Goal: Transaction & Acquisition: Purchase product/service

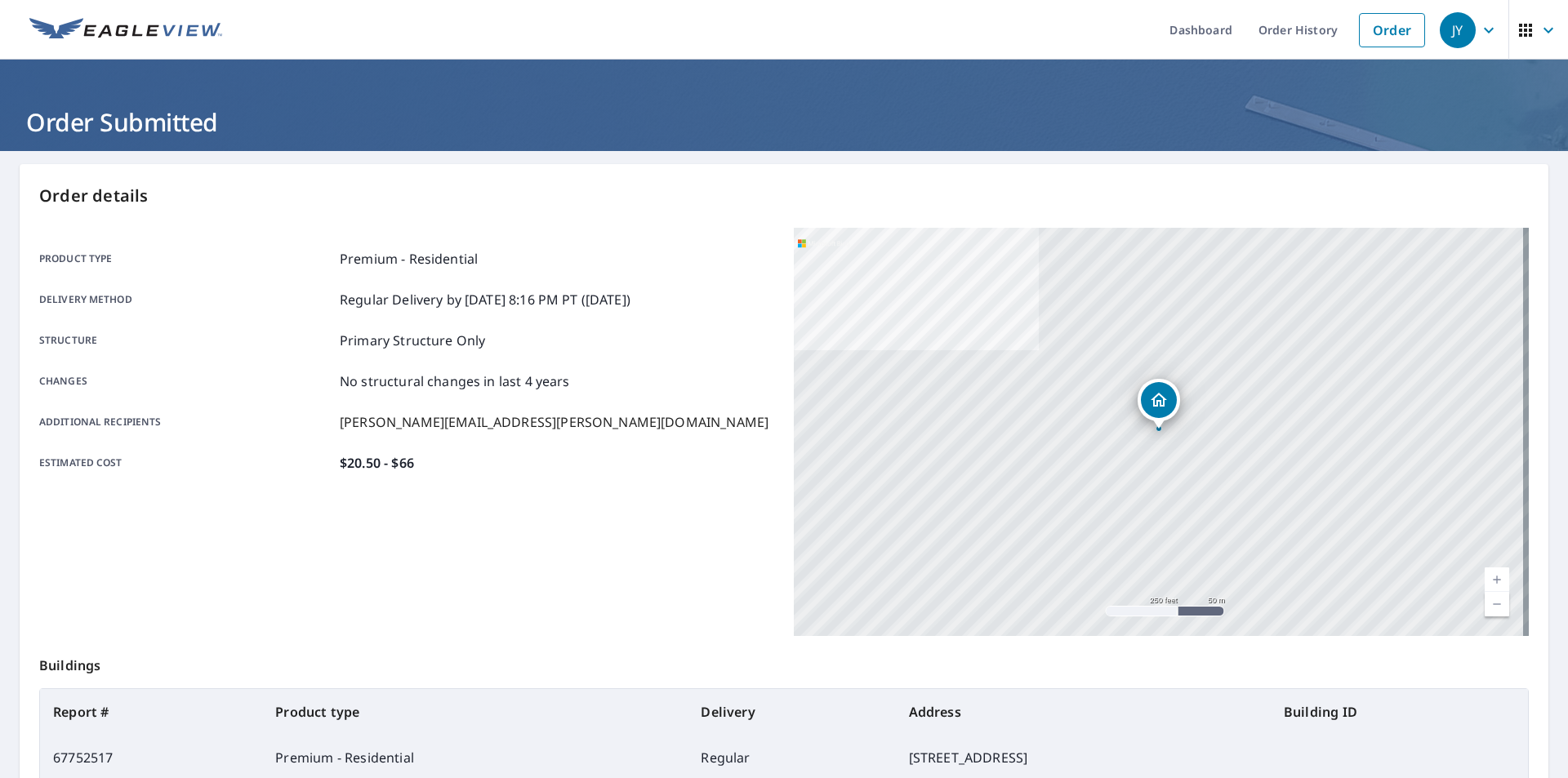
scroll to position [140, 0]
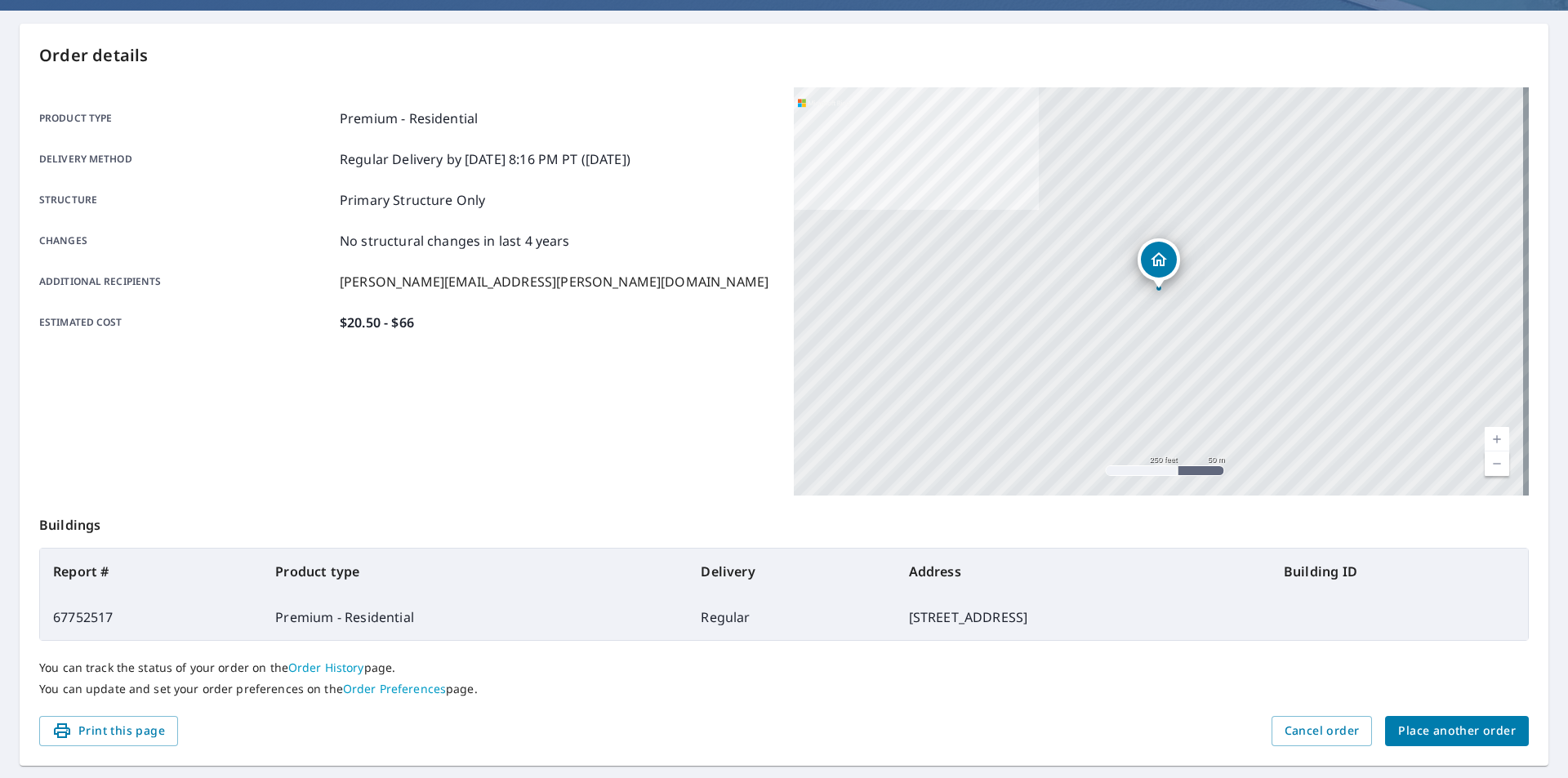
click at [1438, 730] on span "Place another order" at bounding box center [1457, 731] width 118 height 20
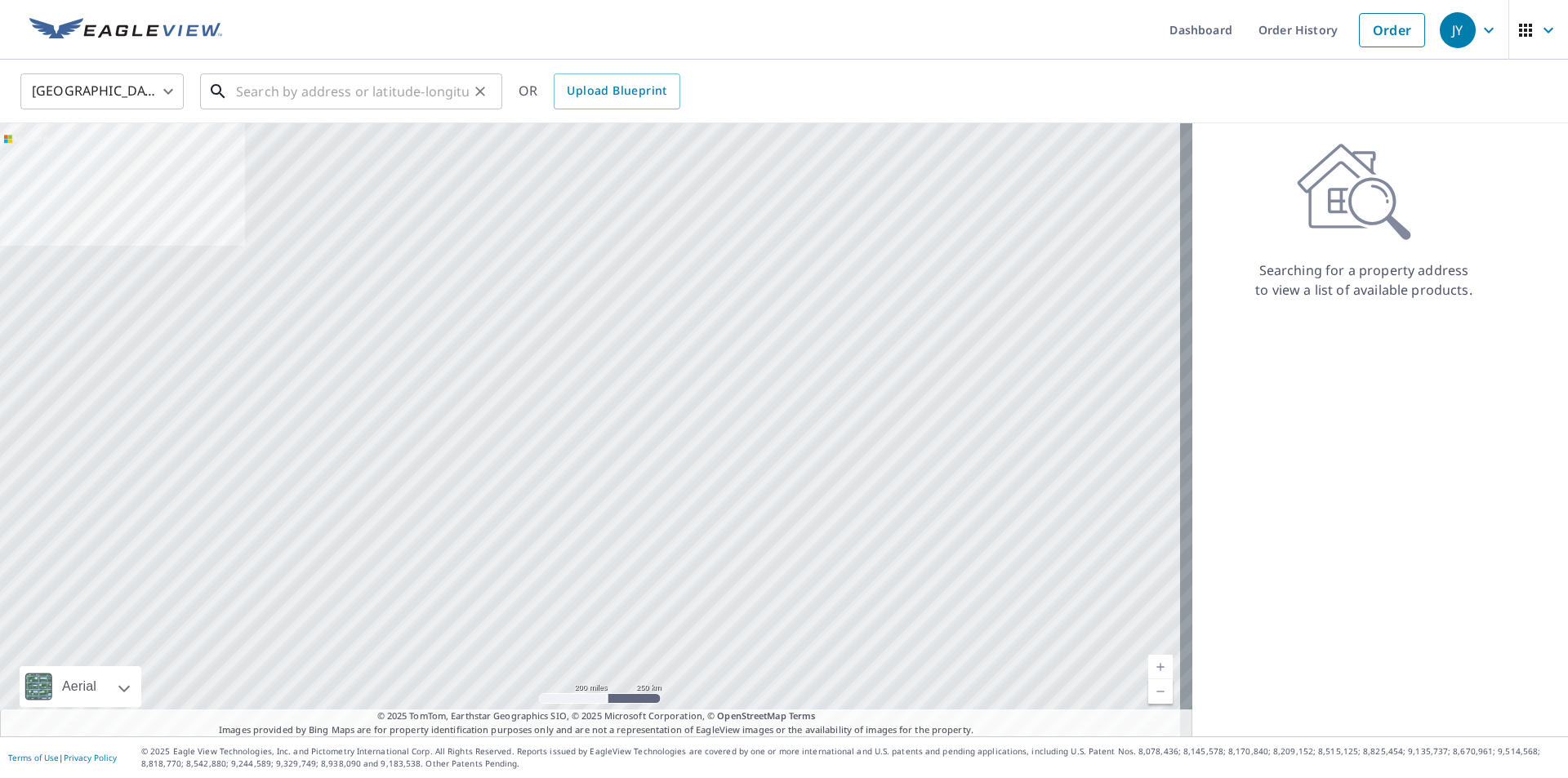
click at [308, 108] on input "text" at bounding box center [352, 91] width 232 height 46
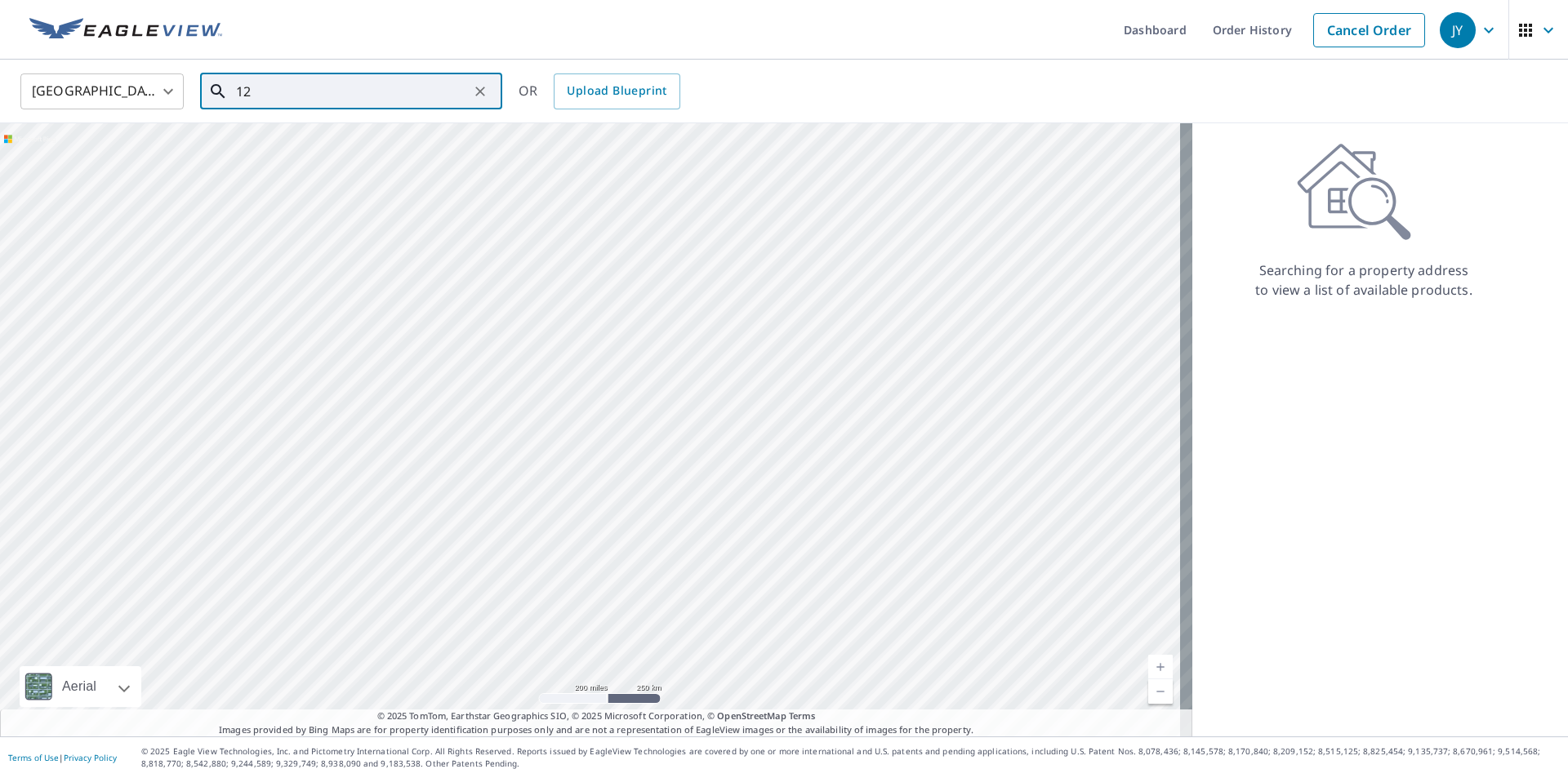
type input "1"
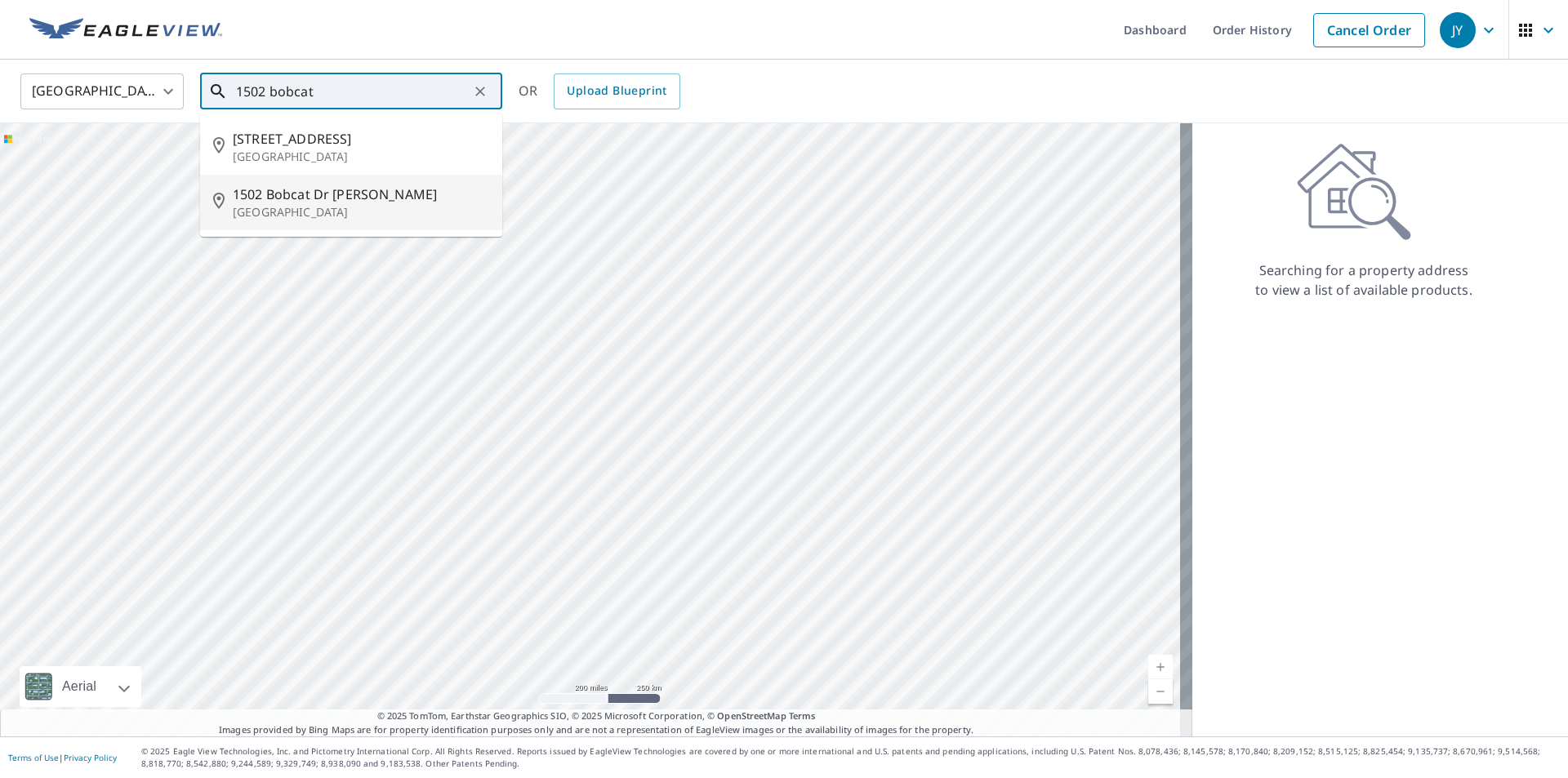
click at [334, 208] on p "[GEOGRAPHIC_DATA]" at bounding box center [360, 212] width 257 height 17
type input "[STREET_ADDRESS]"
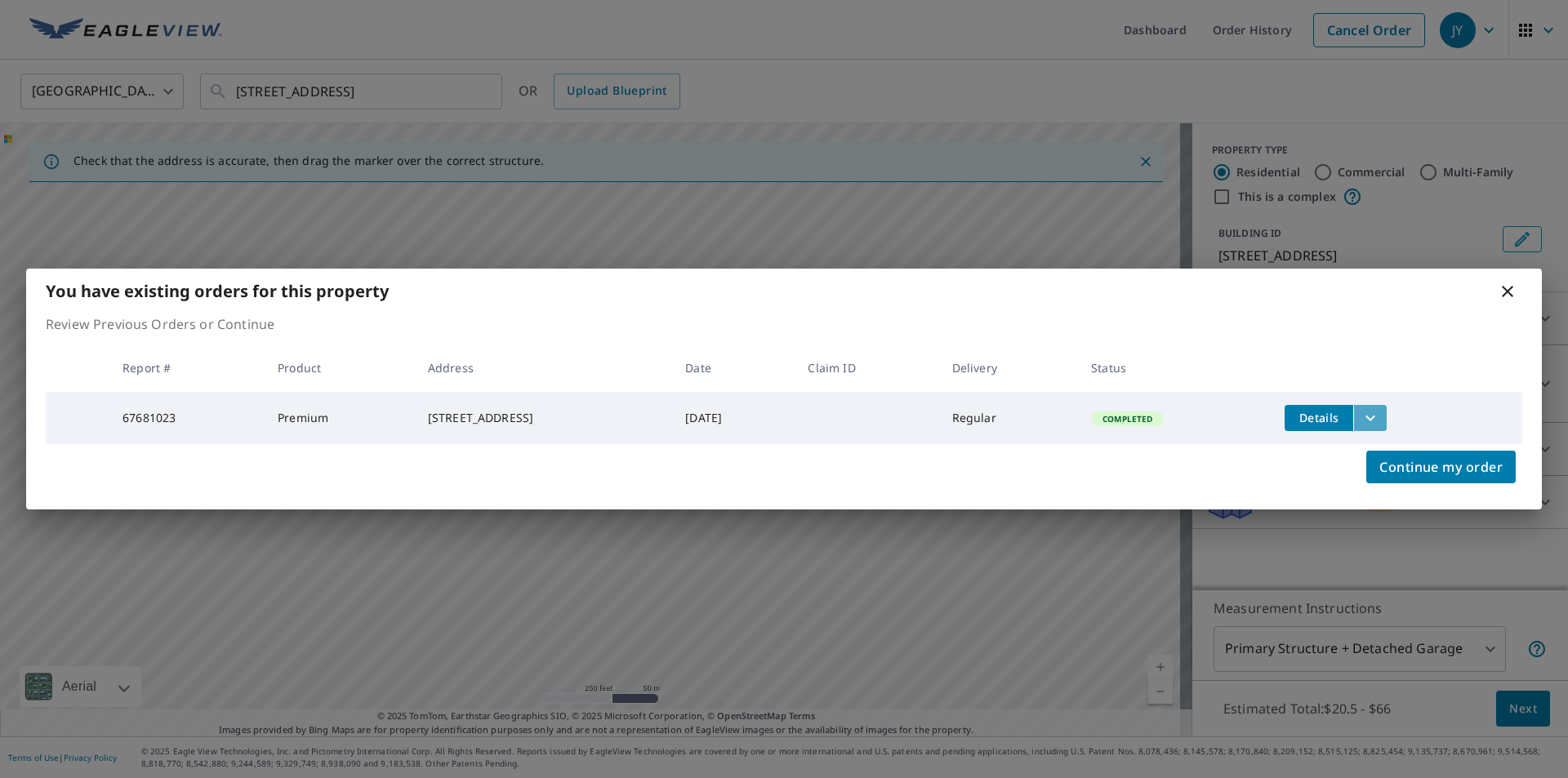
click at [1380, 418] on icon "filesDropdownBtn-67681023" at bounding box center [1370, 418] width 19 height 19
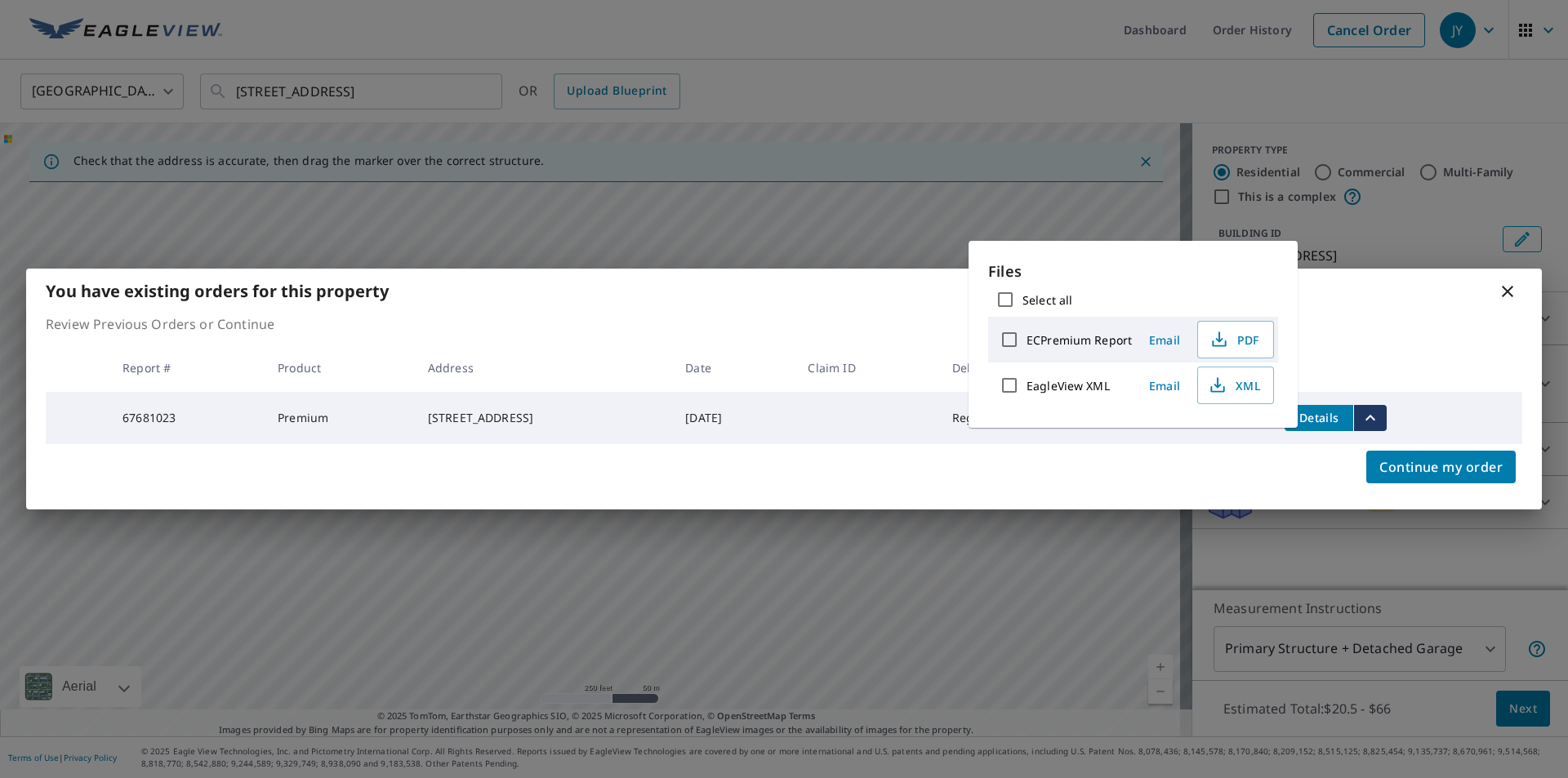
click at [1166, 338] on span "Email" at bounding box center [1164, 340] width 39 height 16
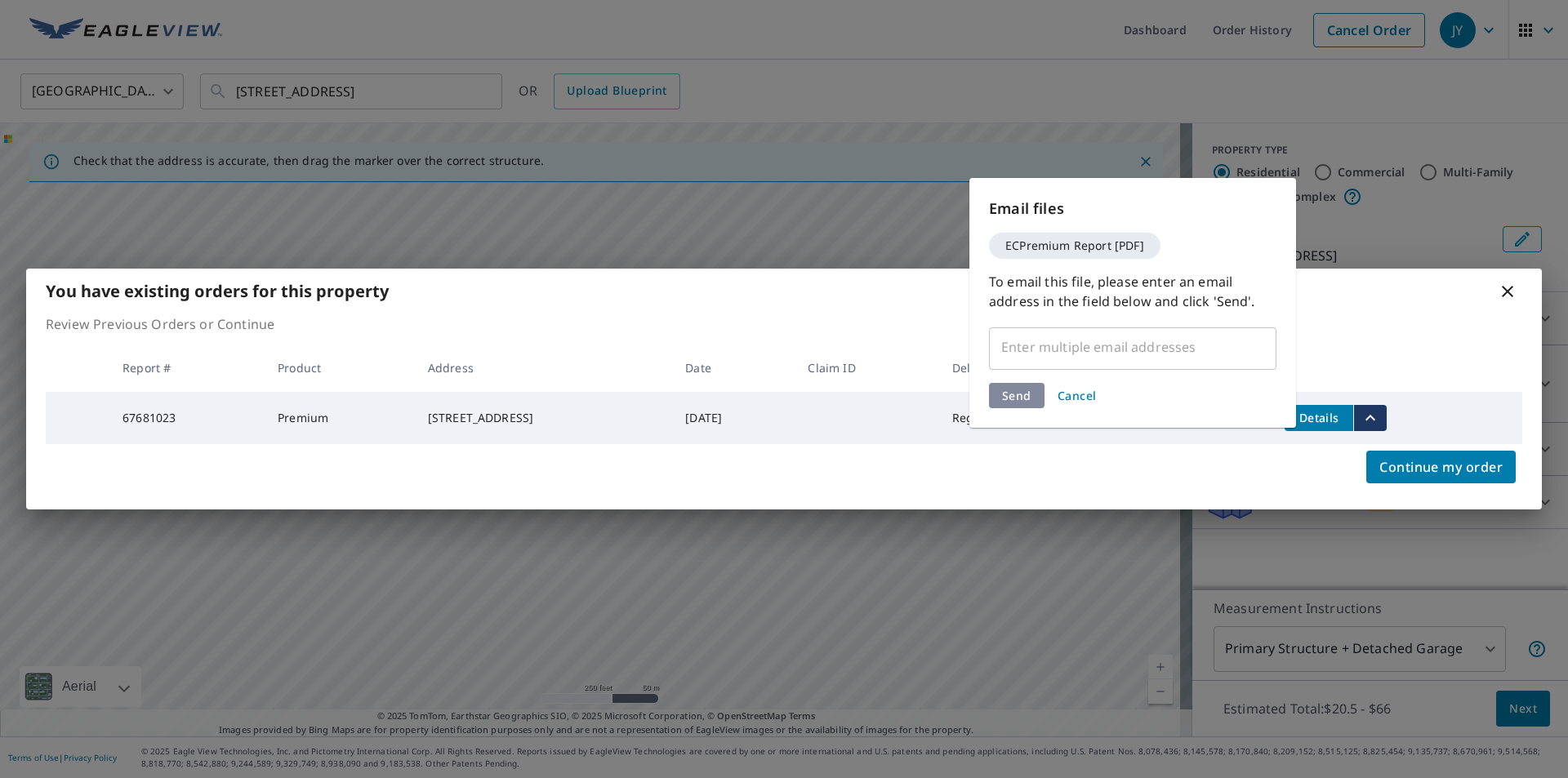
click at [1087, 359] on input "text" at bounding box center [1120, 347] width 248 height 31
click at [1031, 338] on input "text" at bounding box center [1120, 347] width 248 height 31
click at [1021, 404] on div "Send Cancel" at bounding box center [1133, 395] width 288 height 25
click at [1020, 392] on div "Send Cancel" at bounding box center [1133, 395] width 288 height 25
click at [1069, 394] on span "Cancel" at bounding box center [1077, 395] width 39 height 16
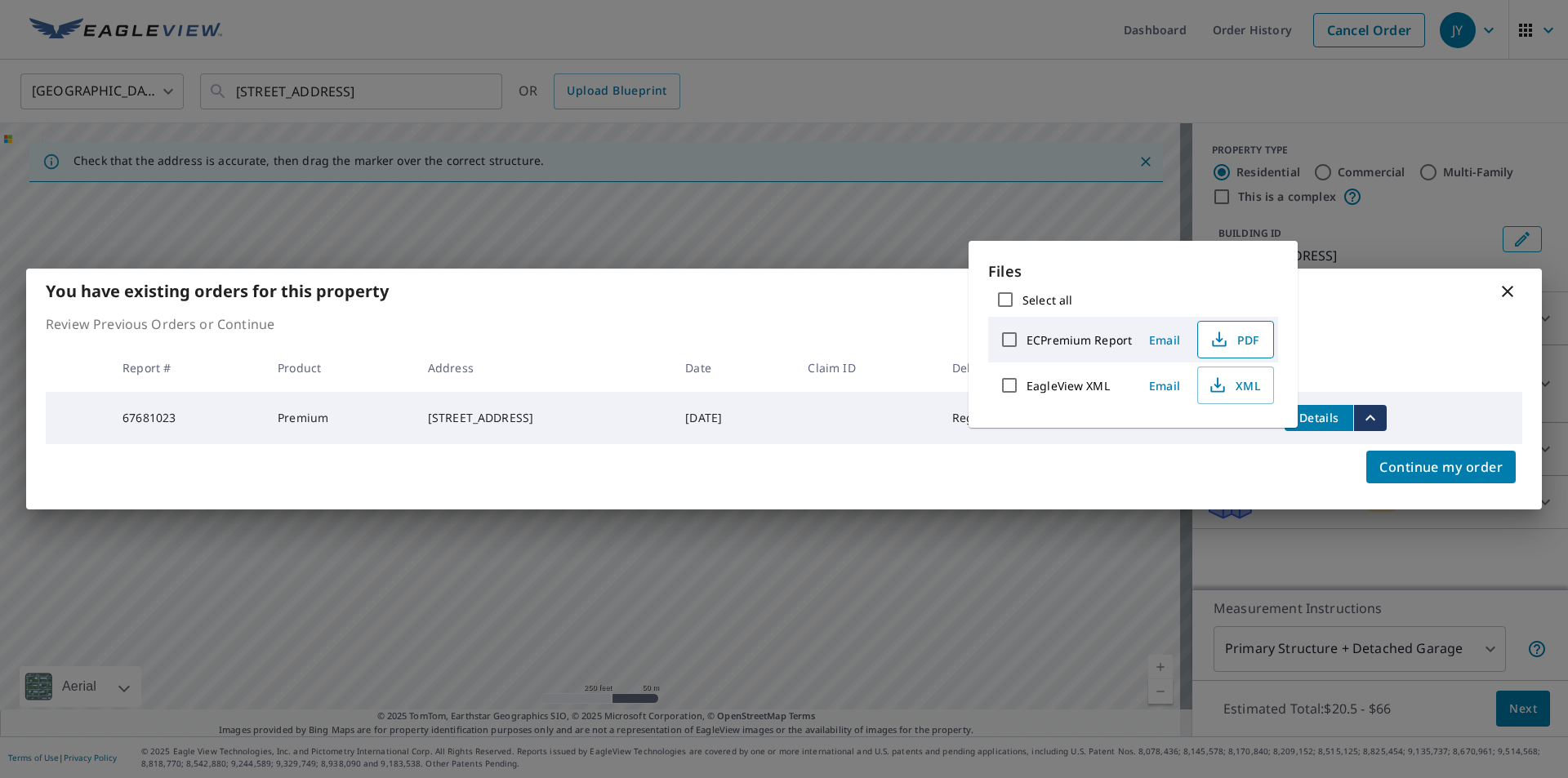
click at [1246, 338] on span "PDF" at bounding box center [1234, 339] width 53 height 19
click at [1011, 335] on input "ECPremium Report" at bounding box center [1009, 339] width 34 height 34
checkbox input "true"
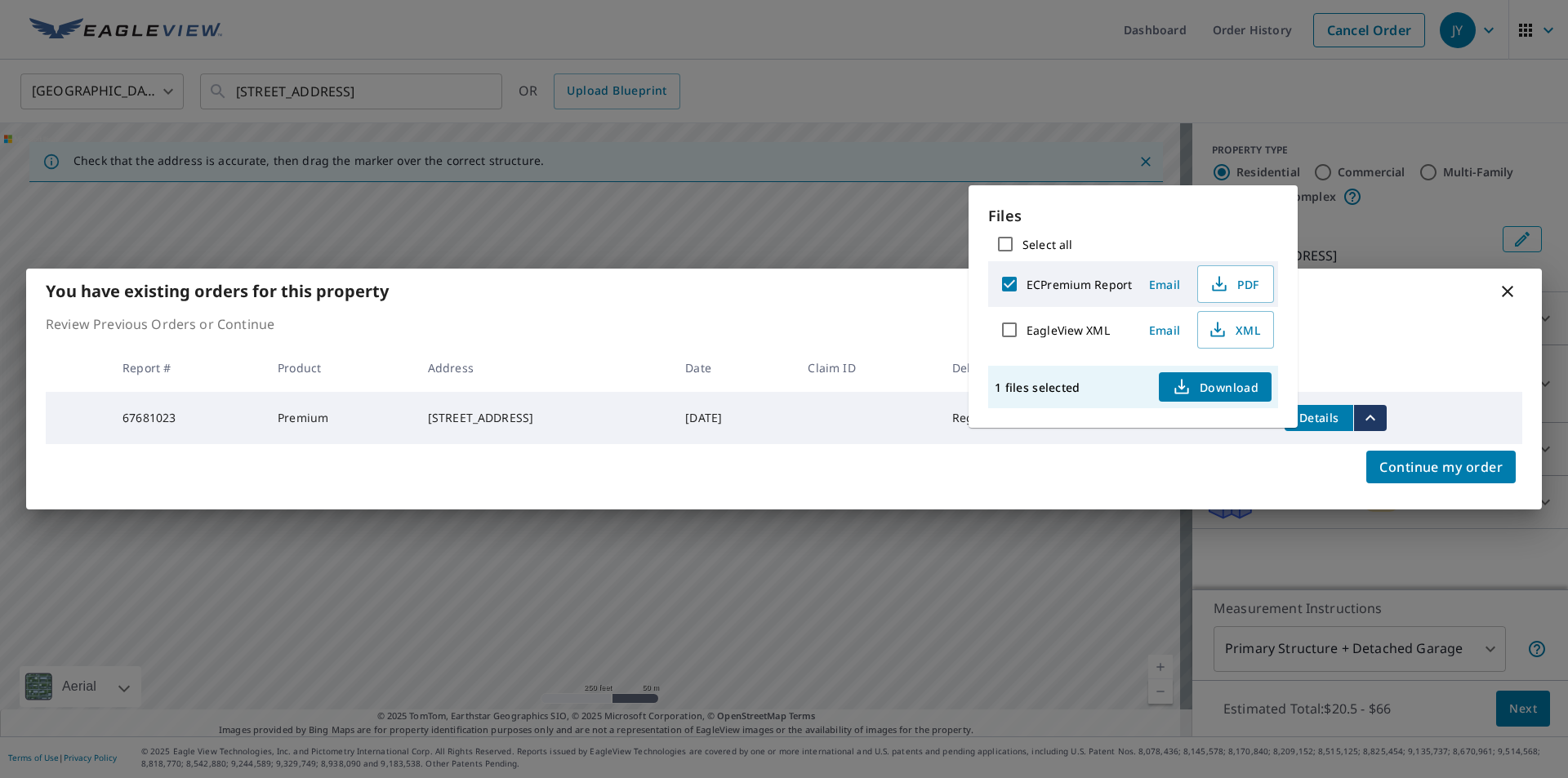
click at [1158, 282] on span "Email" at bounding box center [1164, 284] width 39 height 16
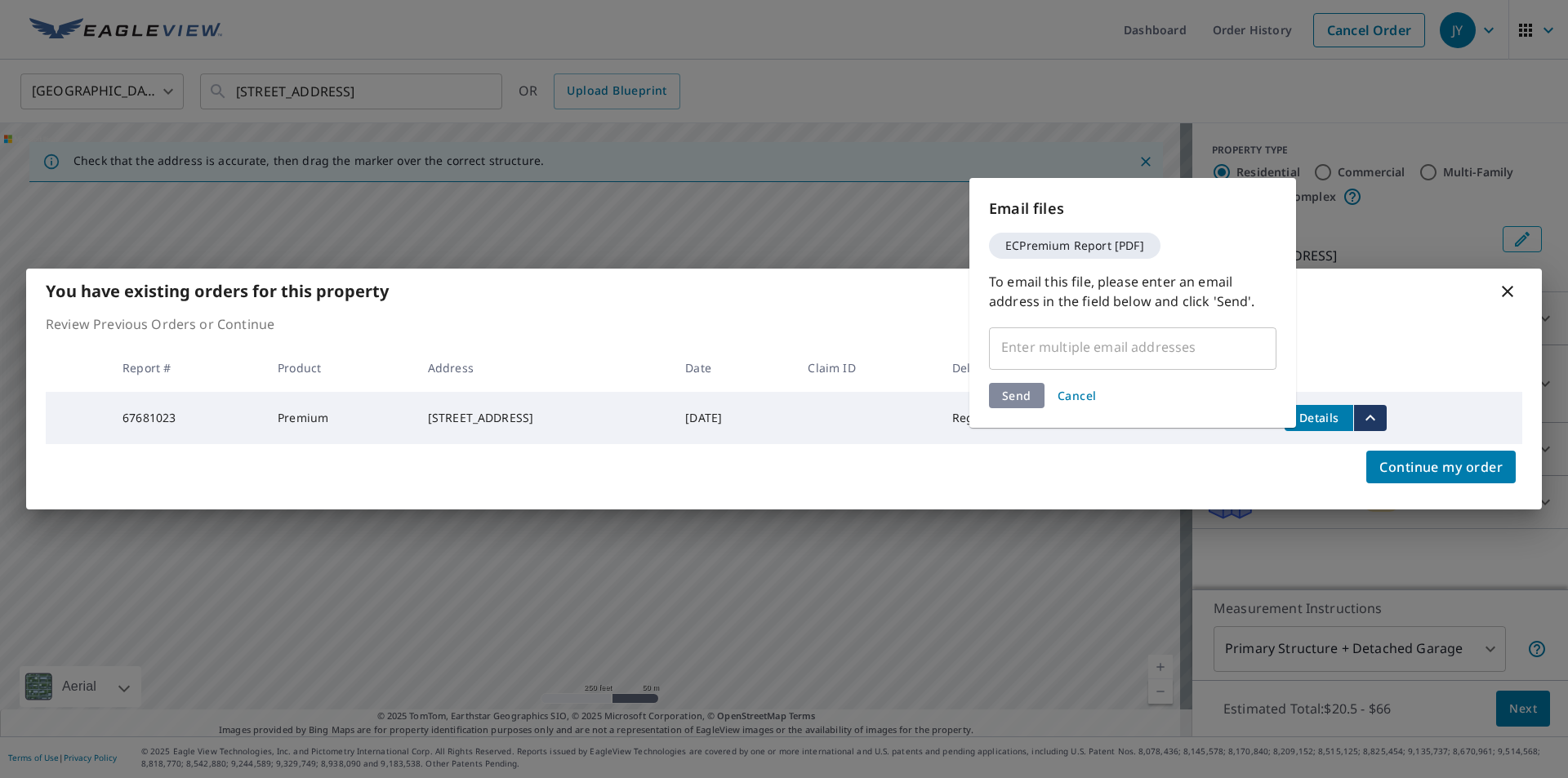
click at [1027, 340] on input "text" at bounding box center [1120, 347] width 248 height 31
click at [1027, 344] on input "text" at bounding box center [1120, 347] width 248 height 31
click at [1112, 251] on span "ECPremium Report [PDF]" at bounding box center [1075, 246] width 159 height 12
click at [1070, 395] on span "Cancel" at bounding box center [1077, 395] width 39 height 16
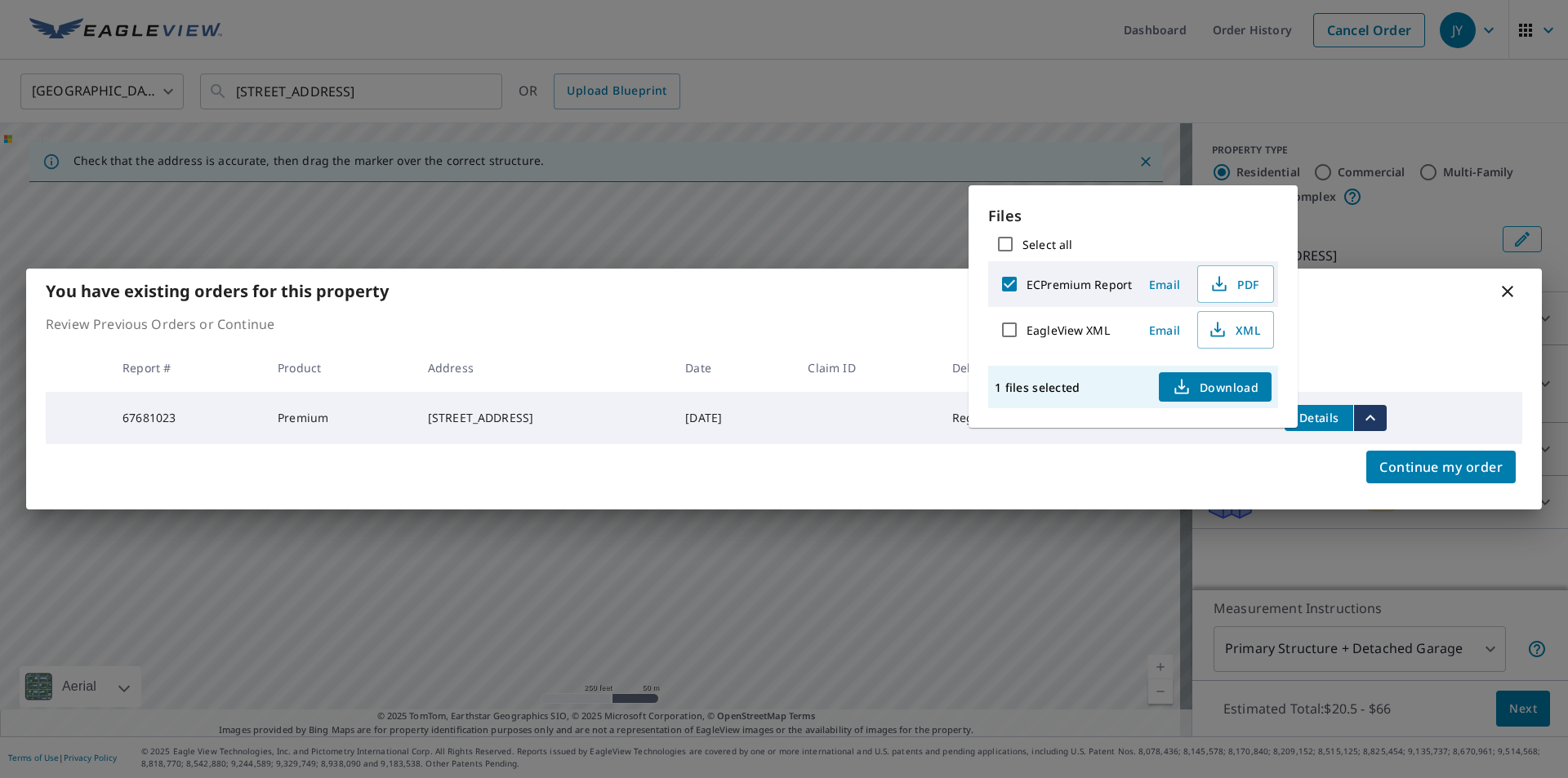
click at [1510, 293] on icon at bounding box center [1507, 291] width 19 height 19
